Goal: Transaction & Acquisition: Purchase product/service

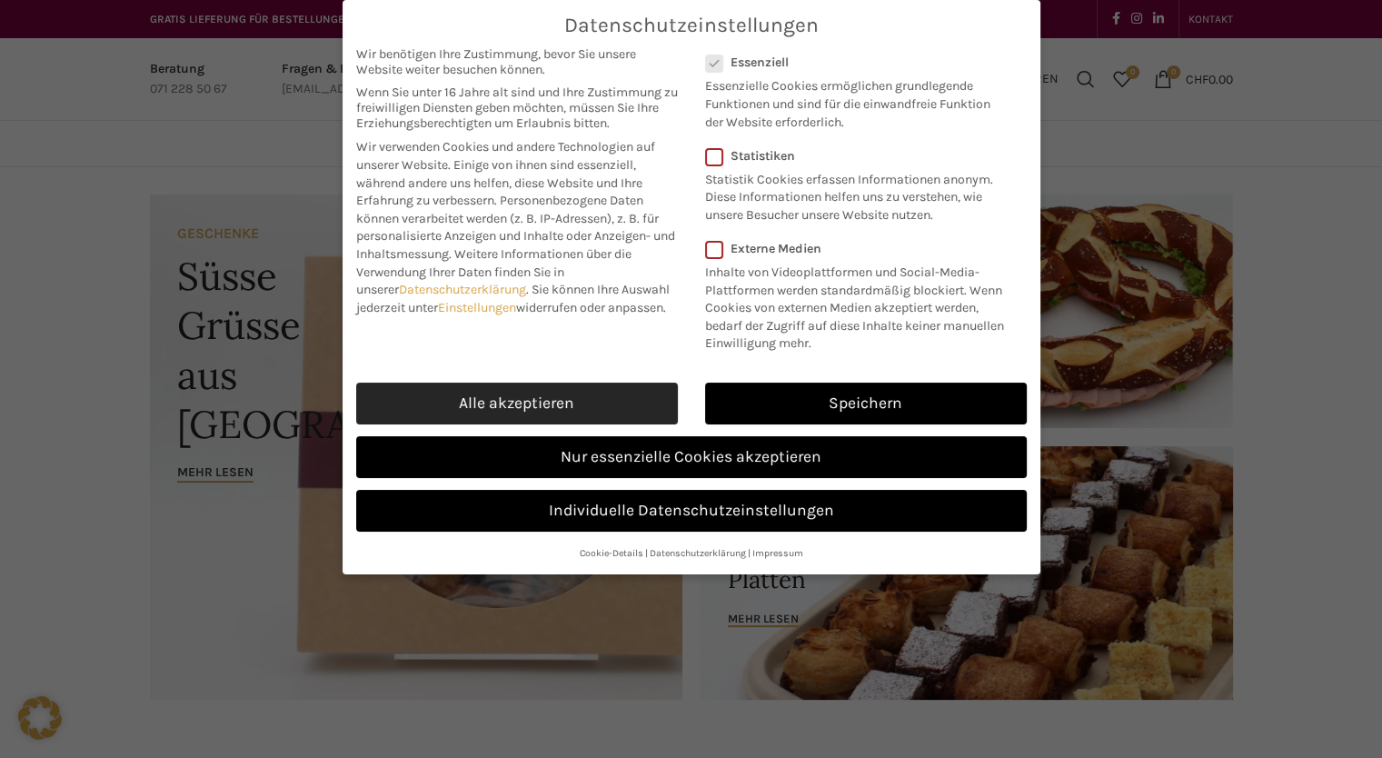
click at [483, 395] on link "Alle akzeptieren" at bounding box center [517, 403] width 322 height 42
checkbox input "true"
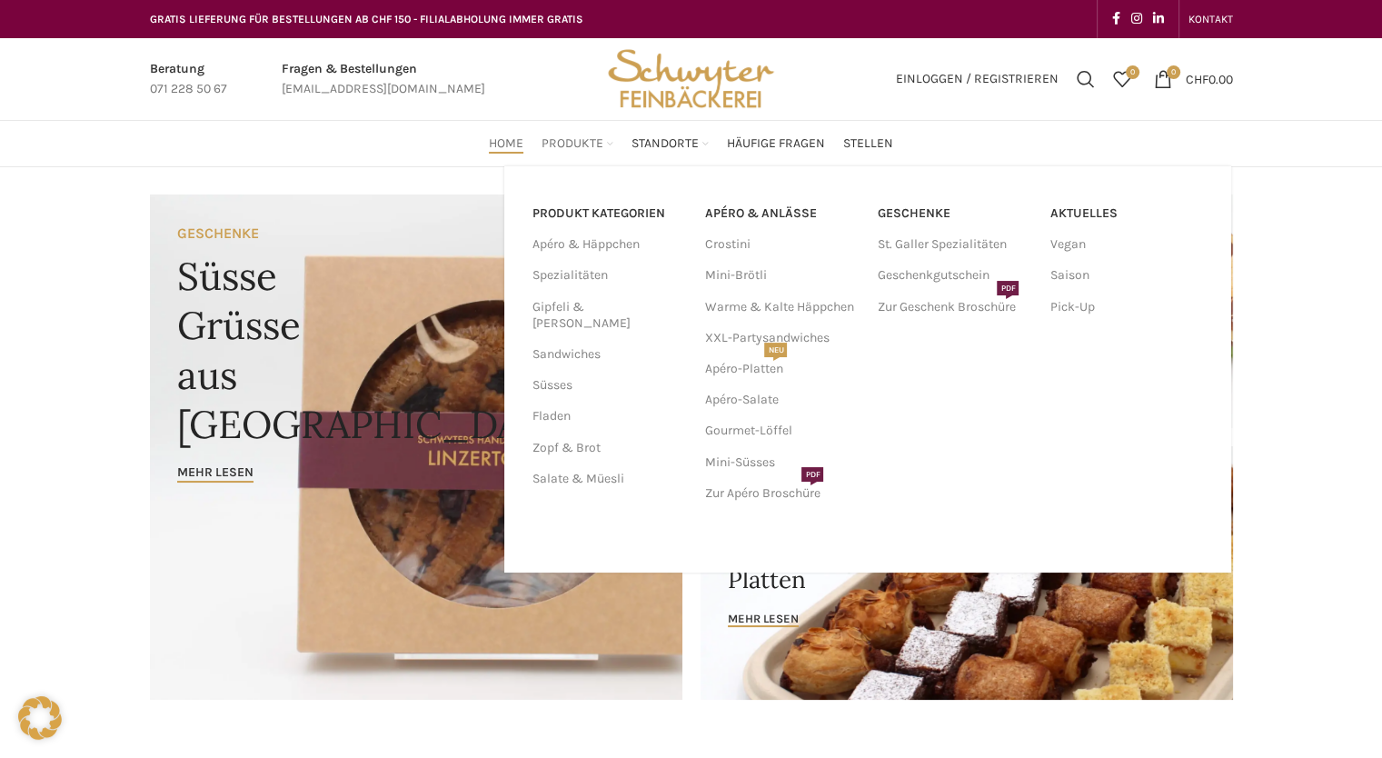
click at [572, 166] on div "PRODUKT KATEGORIEN Apéro & Häppchen Spezialitäten Gipfeli & Brötli Sandwiches S…" at bounding box center [867, 369] width 727 height 406
click at [578, 434] on link "Zopf & Brot" at bounding box center [606, 447] width 151 height 31
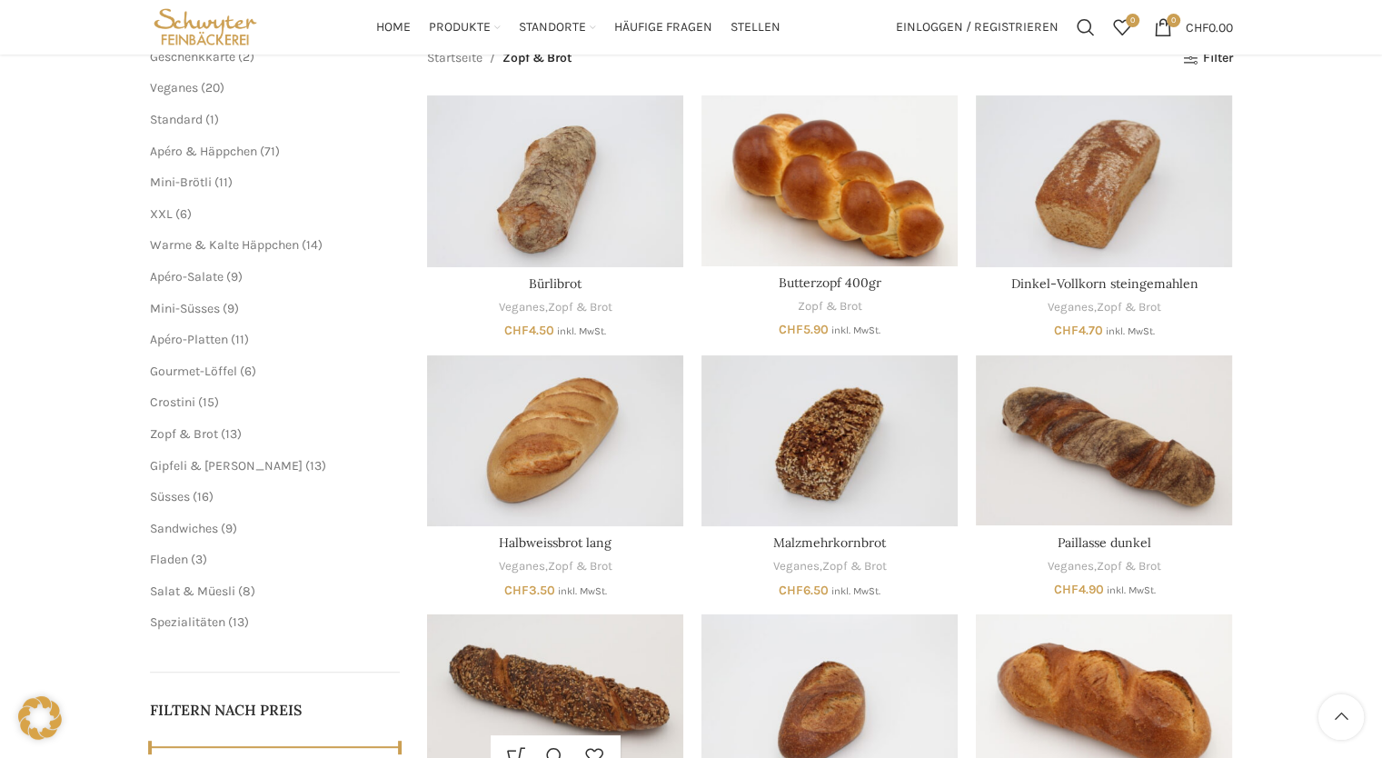
scroll to position [239, 0]
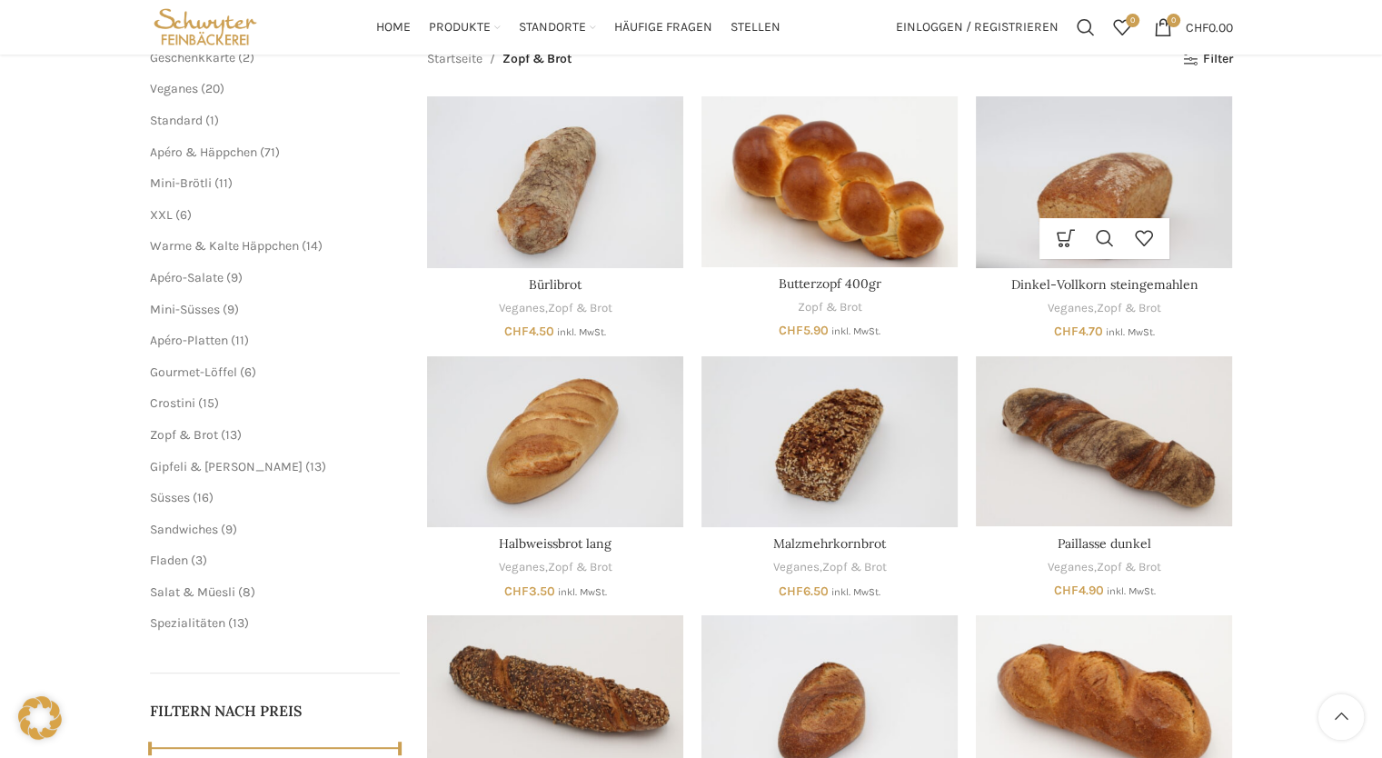
click at [1104, 174] on img "Dinkel-Vollkorn steingemahlen" at bounding box center [1104, 181] width 256 height 171
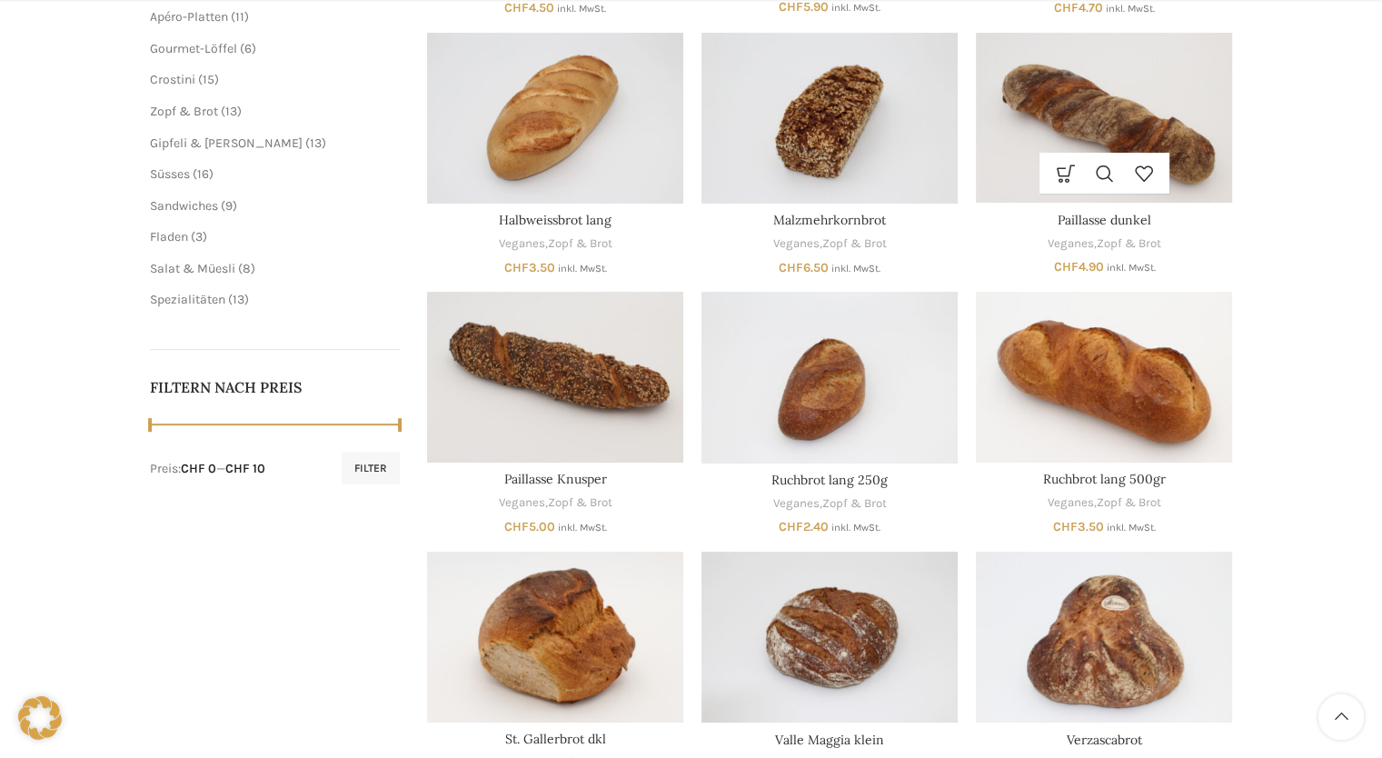
scroll to position [798, 0]
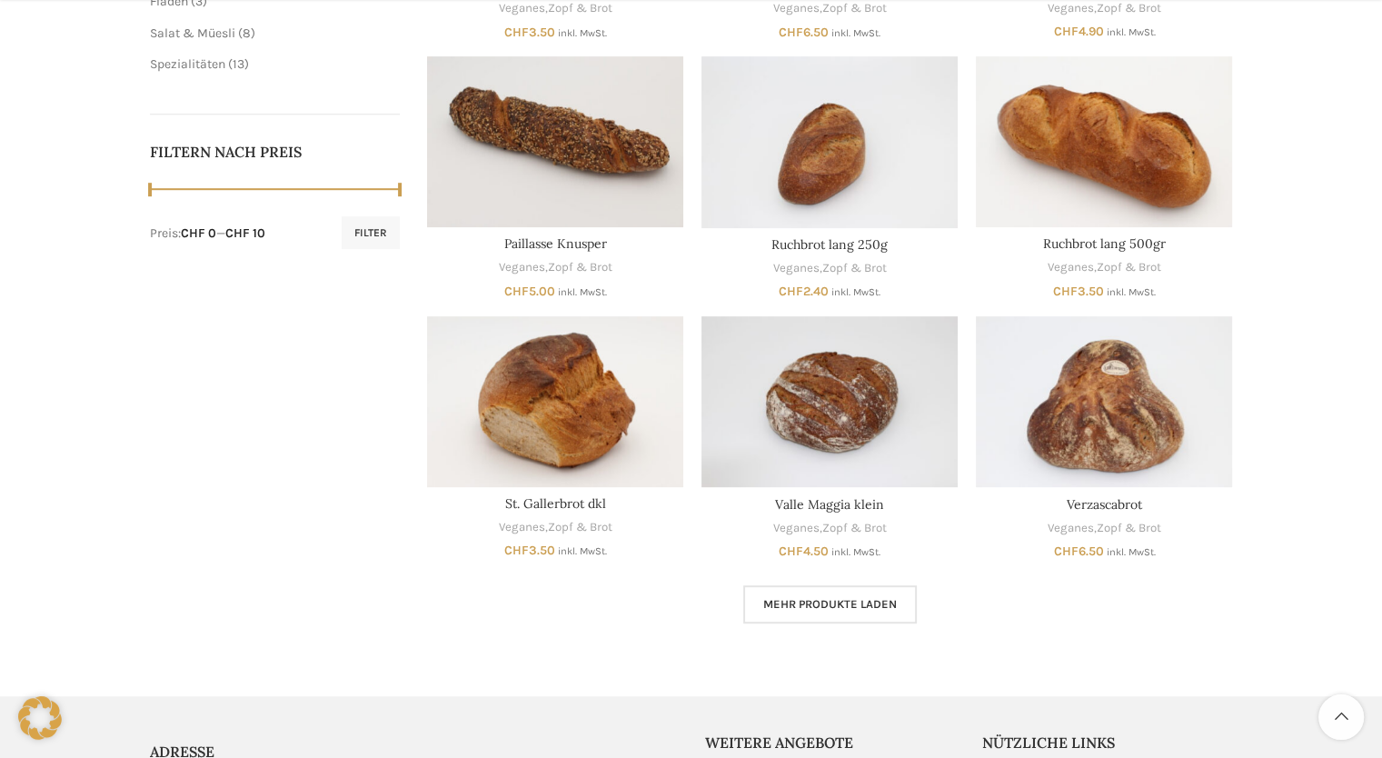
drag, startPoint x: 838, startPoint y: 602, endPoint x: 794, endPoint y: 617, distance: 46.0
click at [794, 617] on link "Mehr Produkte laden" at bounding box center [830, 604] width 174 height 38
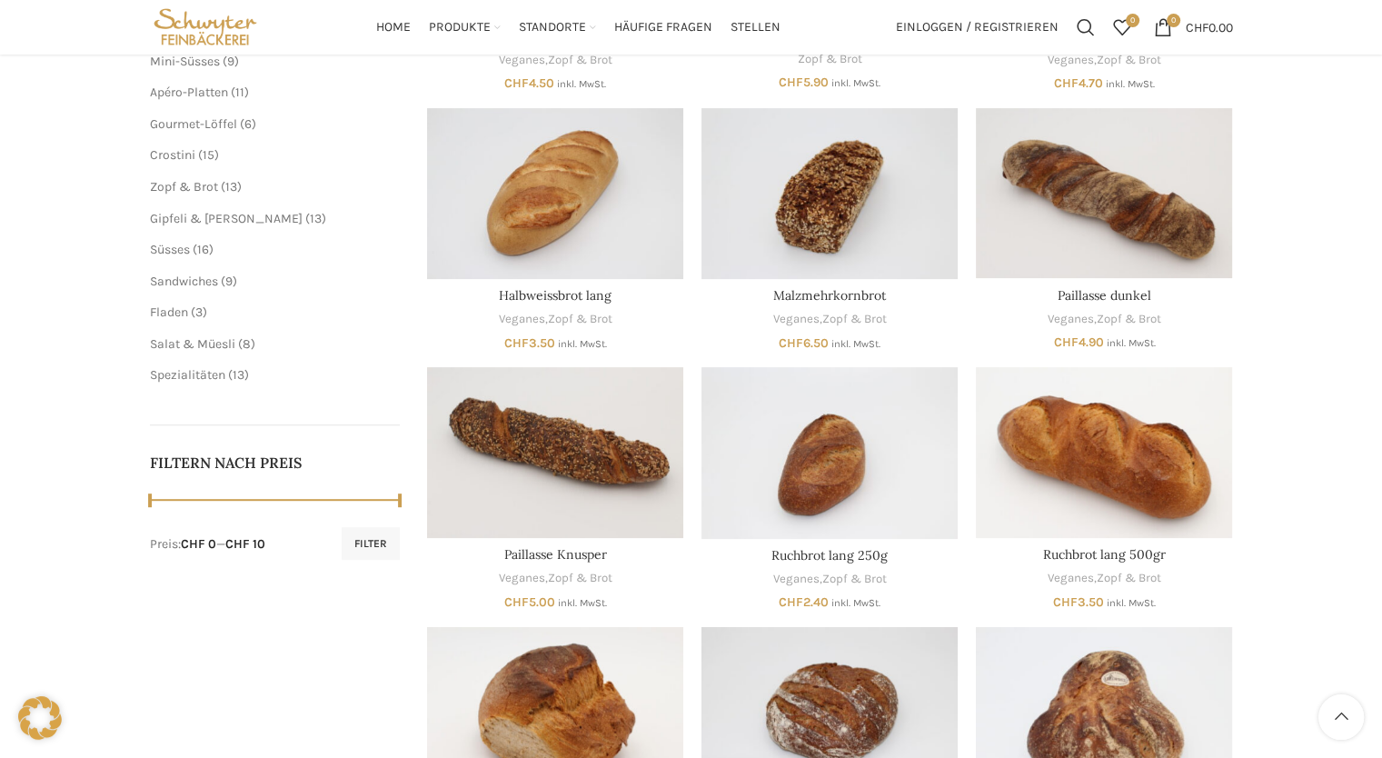
scroll to position [487, 0]
click at [618, 477] on img "Paillasse Knusper" at bounding box center [555, 452] width 256 height 171
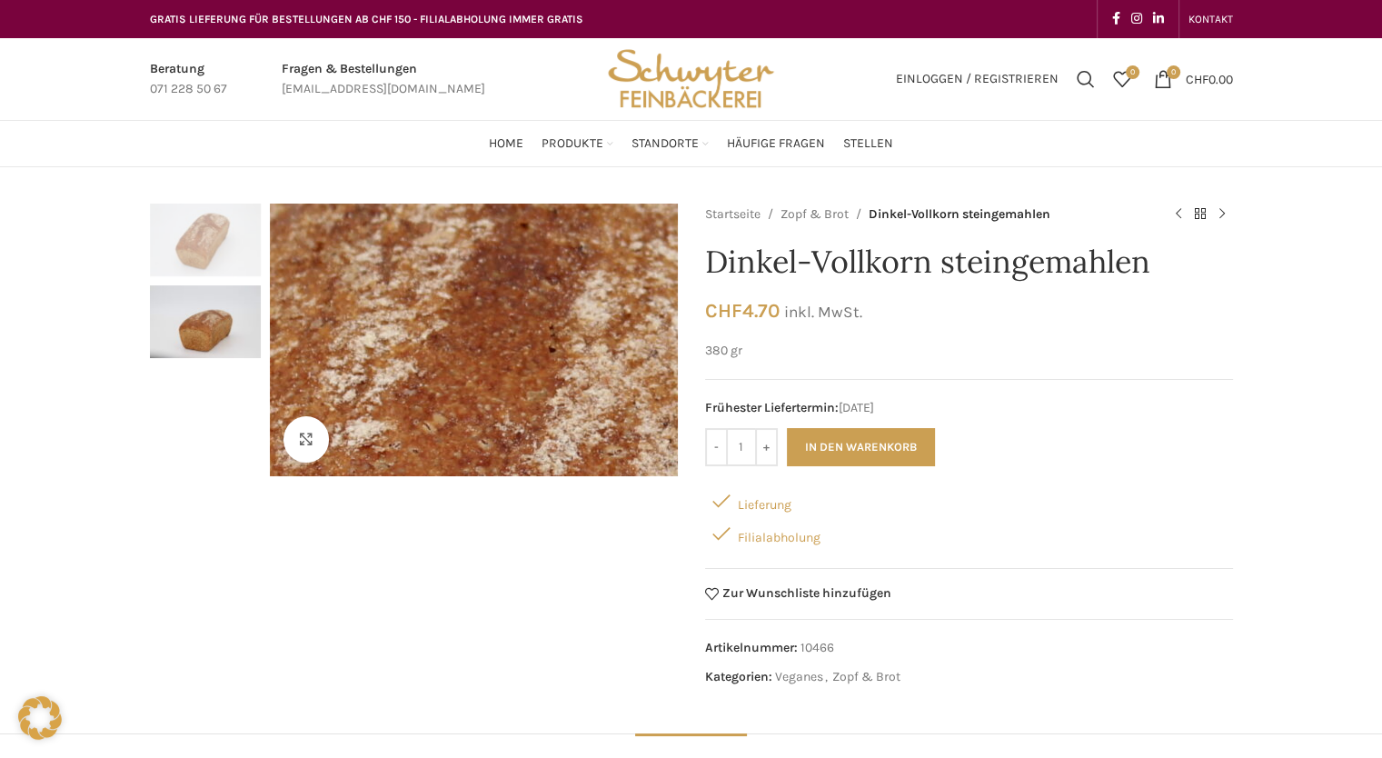
click at [441, 319] on img at bounding box center [627, 434] width 2326 height 1551
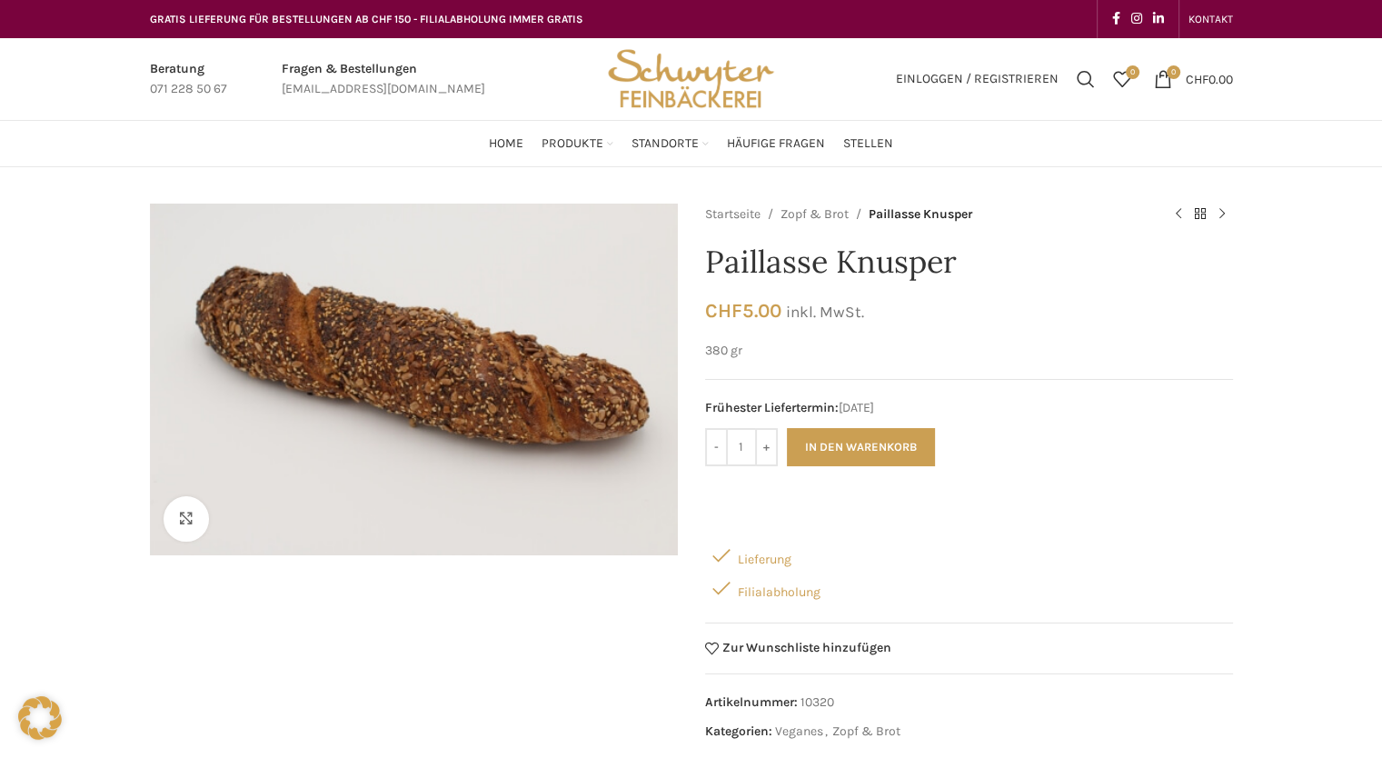
click at [561, 670] on div "Klicken um zu vergrössern" at bounding box center [414, 478] width 528 height 548
